Goal: Task Accomplishment & Management: Manage account settings

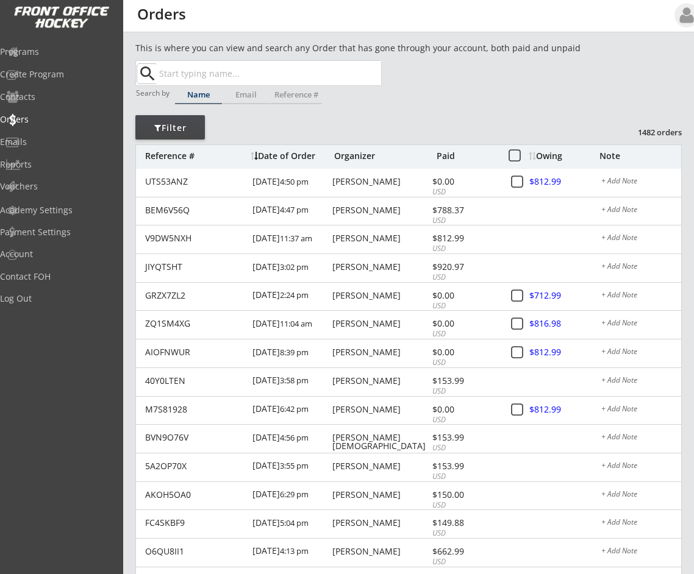
click at [286, 157] on div "Date of Order" at bounding box center [291, 156] width 80 height 9
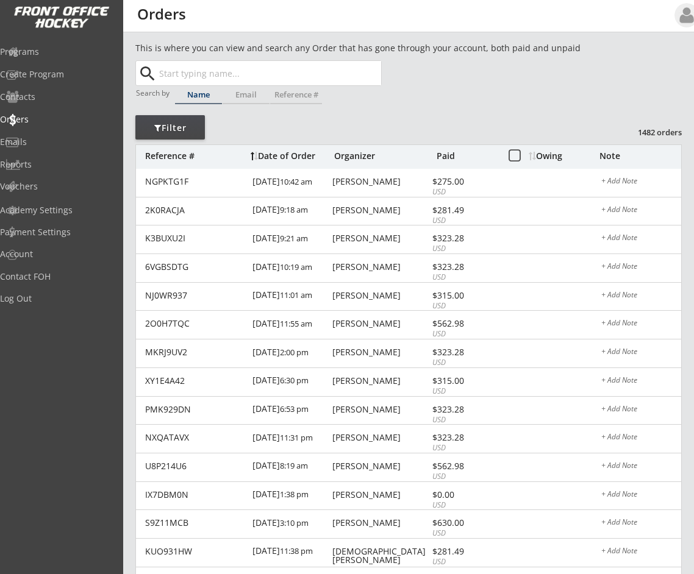
click at [286, 157] on div "Date of Order" at bounding box center [291, 156] width 80 height 9
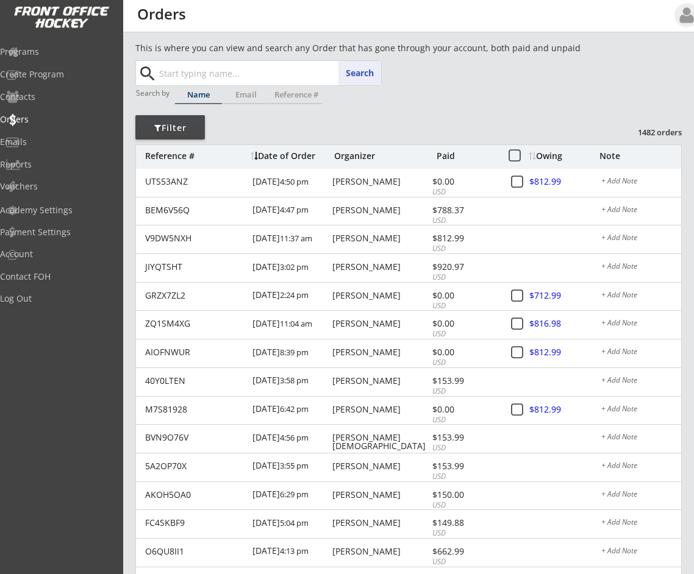
click at [225, 68] on input "text" at bounding box center [269, 73] width 224 height 24
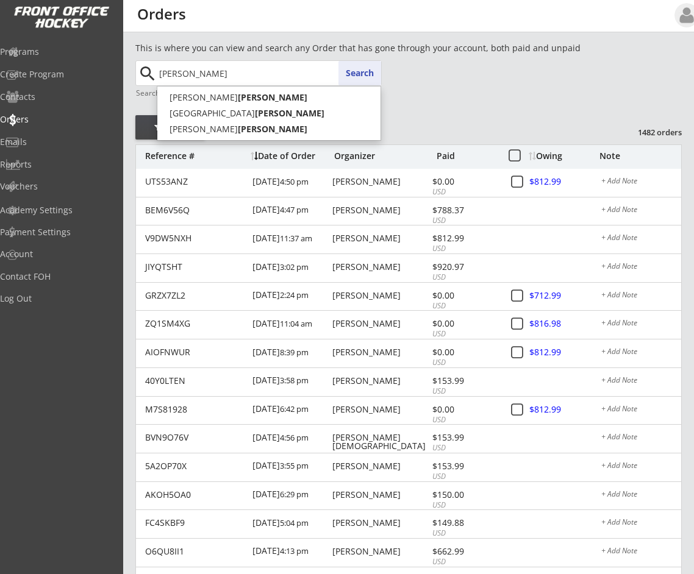
type input "[PERSON_NAME]"
click at [346, 70] on button "Search" at bounding box center [359, 73] width 43 height 24
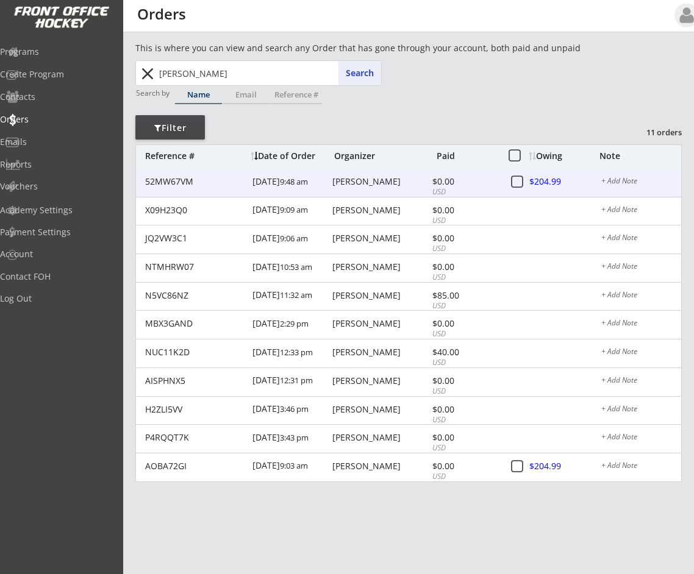
click at [541, 181] on div at bounding box center [557, 182] width 54 height 15
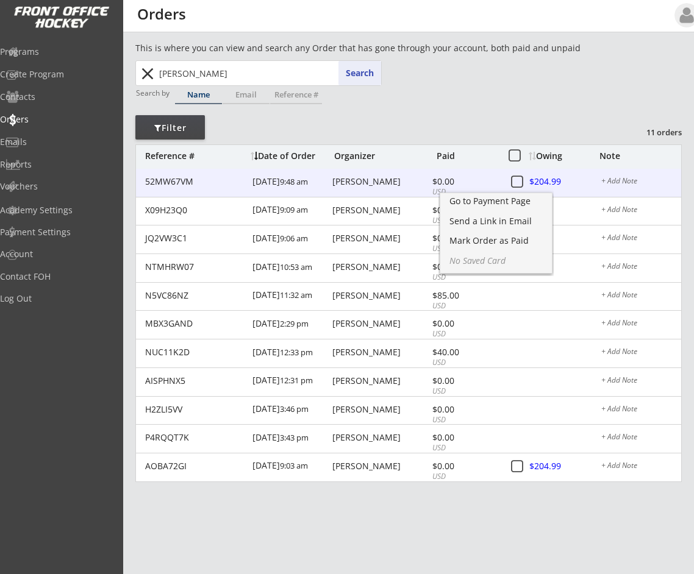
click at [395, 182] on div "[PERSON_NAME]" at bounding box center [380, 181] width 96 height 9
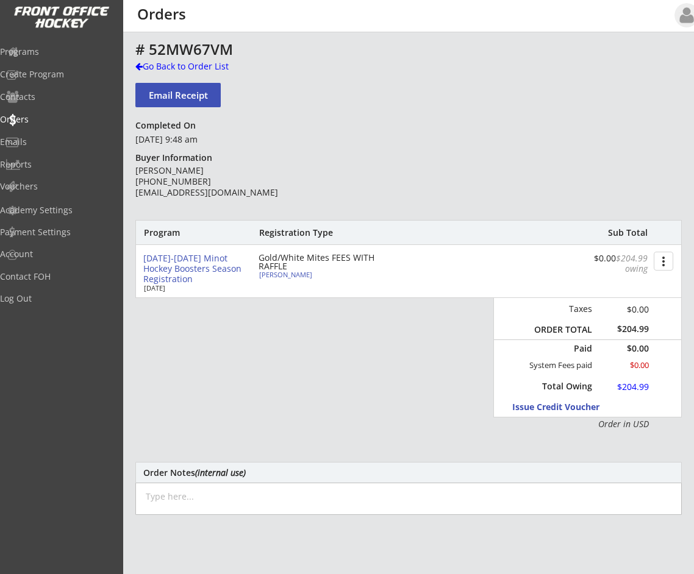
click at [660, 263] on button "more_vert" at bounding box center [664, 261] width 20 height 19
click at [649, 283] on div "Change Owing" at bounding box center [617, 283] width 87 height 9
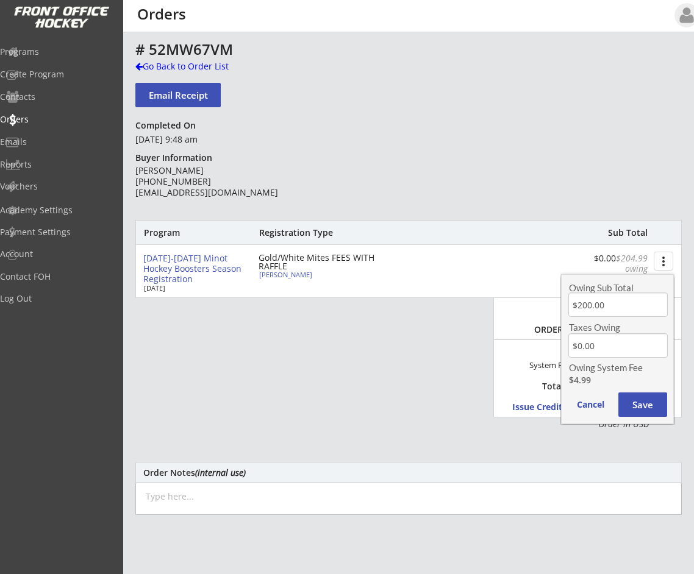
click at [635, 309] on input "input" at bounding box center [617, 305] width 99 height 24
click at [644, 405] on button "Save" at bounding box center [642, 405] width 49 height 24
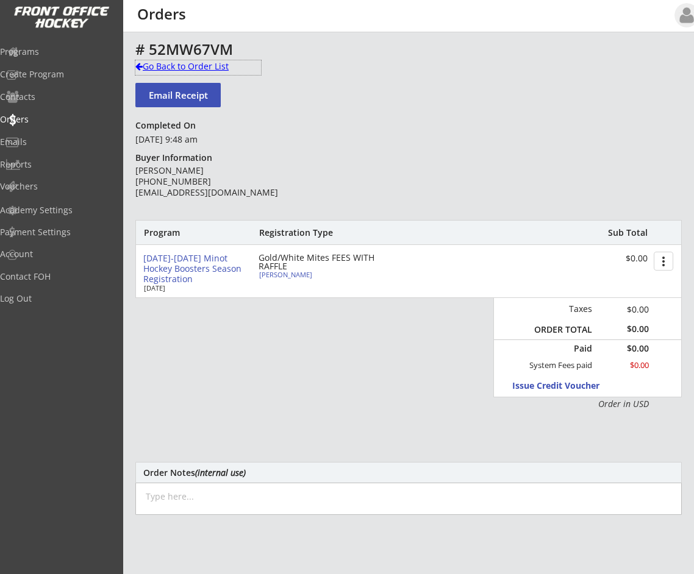
click at [136, 65] on div at bounding box center [138, 66] width 7 height 9
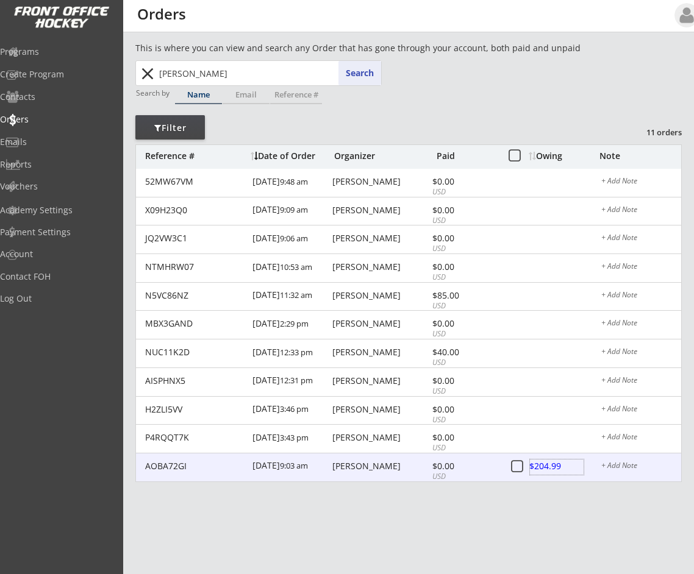
click at [561, 465] on div at bounding box center [557, 467] width 54 height 15
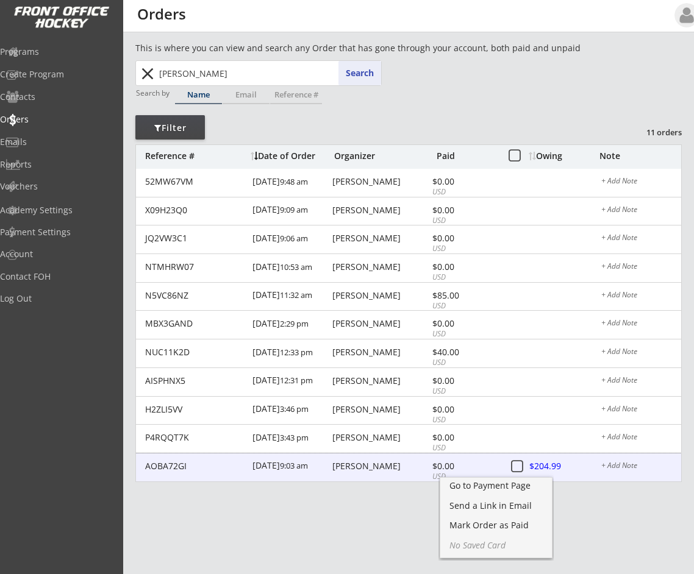
click at [382, 462] on div "[PERSON_NAME]" at bounding box center [380, 466] width 96 height 9
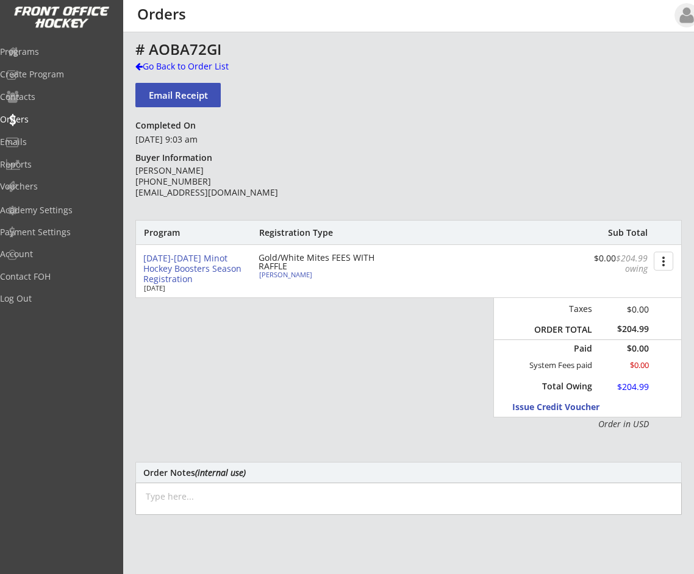
click at [663, 261] on button "more_vert" at bounding box center [664, 261] width 20 height 19
click at [627, 279] on div "Change Owing" at bounding box center [617, 283] width 87 height 9
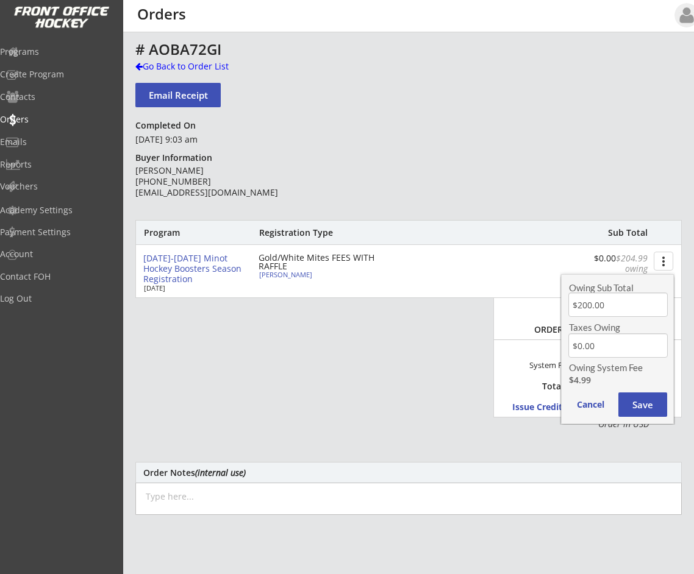
click at [615, 309] on input "input" at bounding box center [617, 305] width 99 height 24
type input "$0.00"
click at [641, 410] on button "Save" at bounding box center [642, 405] width 49 height 24
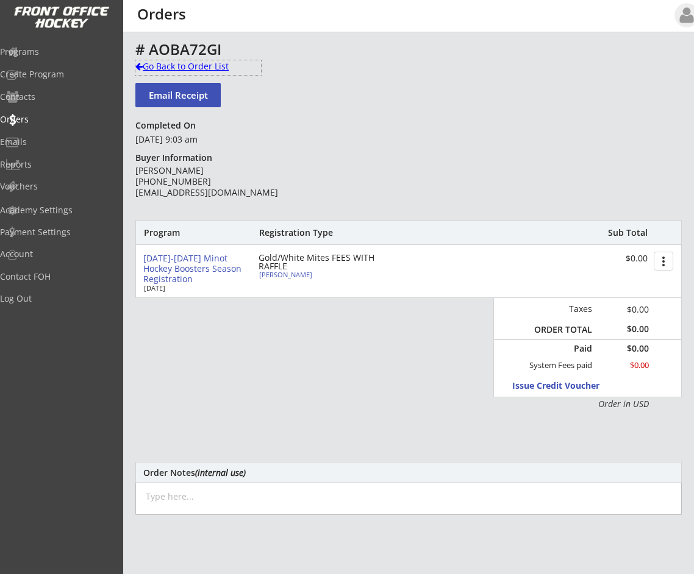
click at [140, 66] on div at bounding box center [138, 66] width 7 height 9
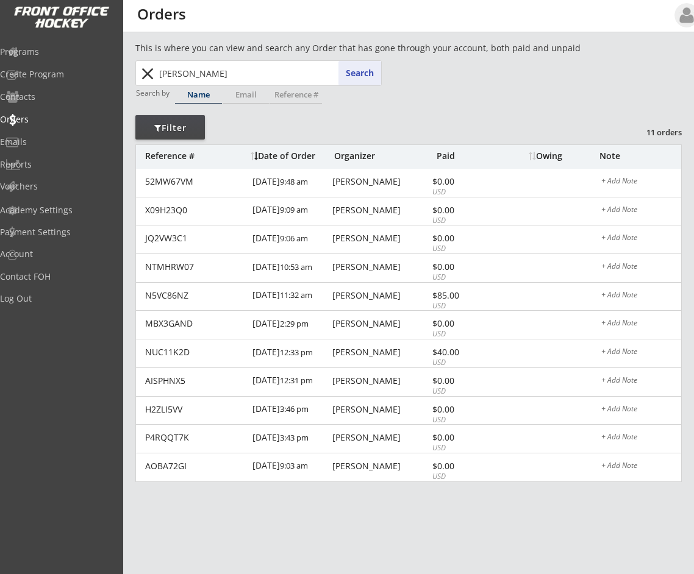
click at [151, 73] on button "close" at bounding box center [147, 74] width 20 height 20
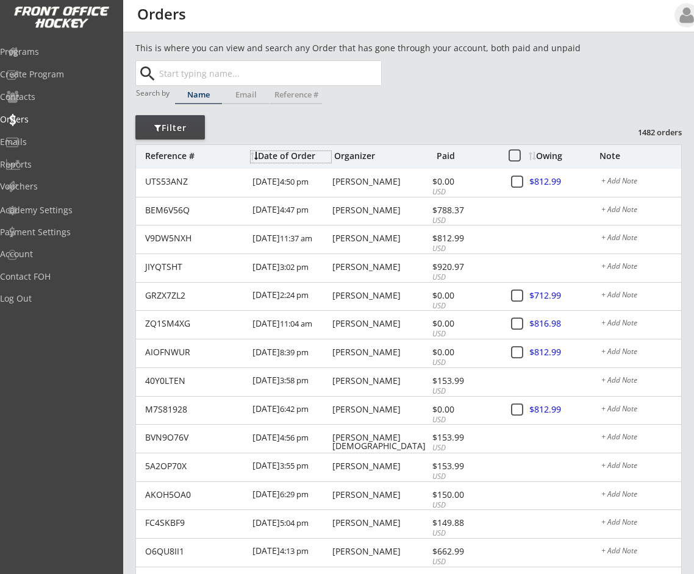
click at [282, 153] on div "Date of Order" at bounding box center [291, 156] width 80 height 9
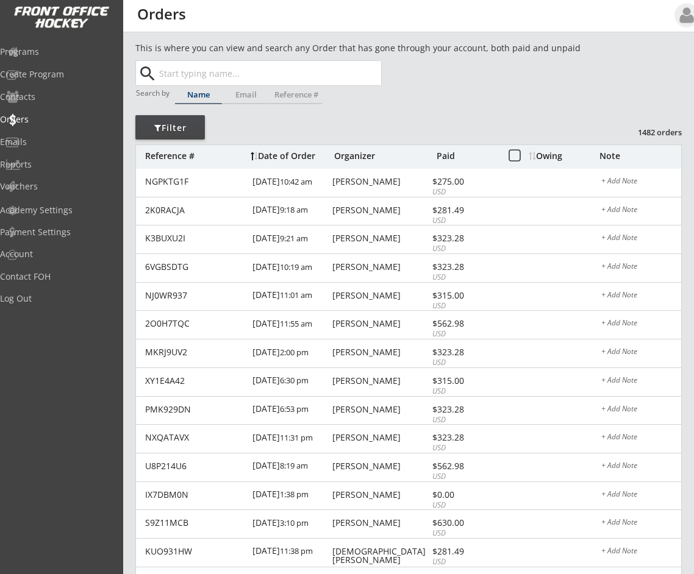
click at [282, 153] on div "Date of Order" at bounding box center [291, 156] width 80 height 9
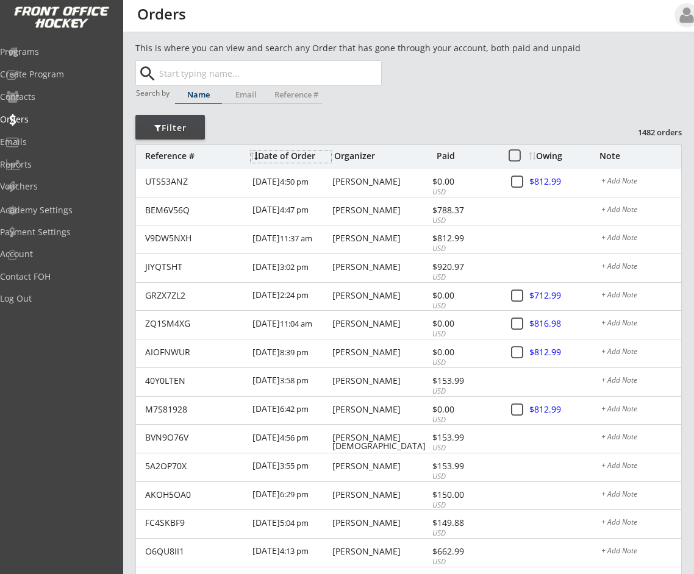
click at [282, 157] on div "Date of Order" at bounding box center [291, 156] width 80 height 9
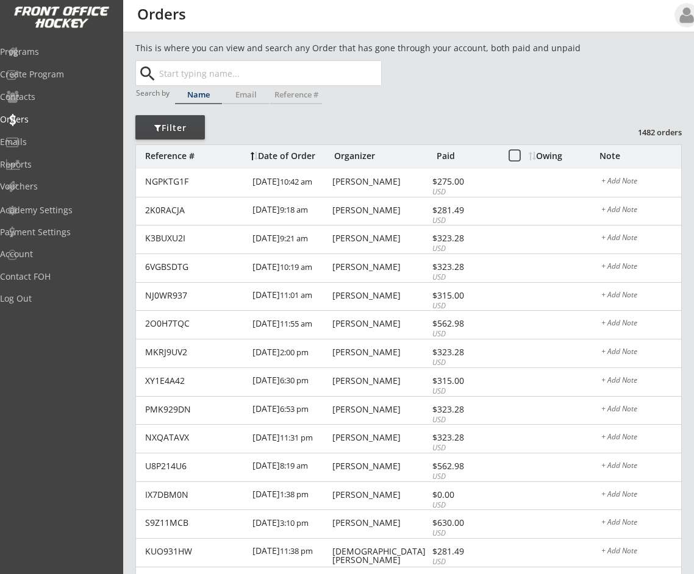
click at [282, 157] on div "Date of Order" at bounding box center [291, 156] width 80 height 9
